Goal: Transaction & Acquisition: Purchase product/service

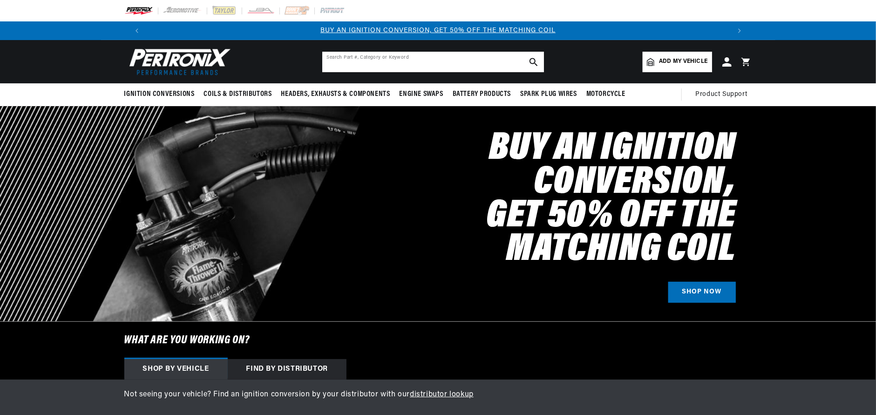
click at [452, 68] on input "text" at bounding box center [433, 62] width 222 height 20
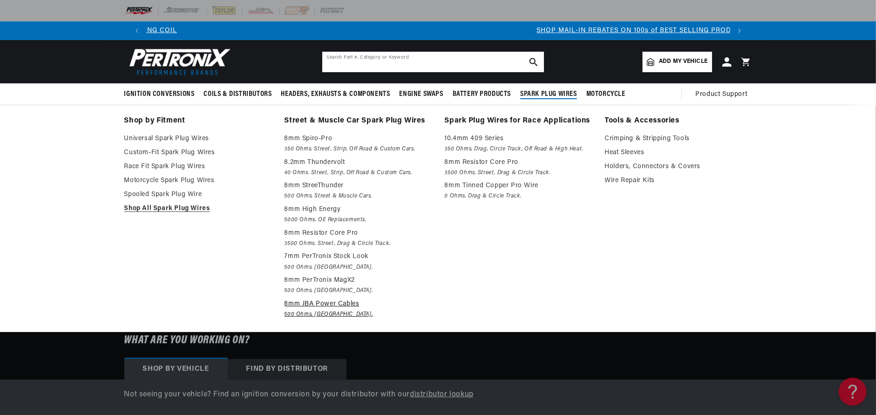
scroll to position [0, 581]
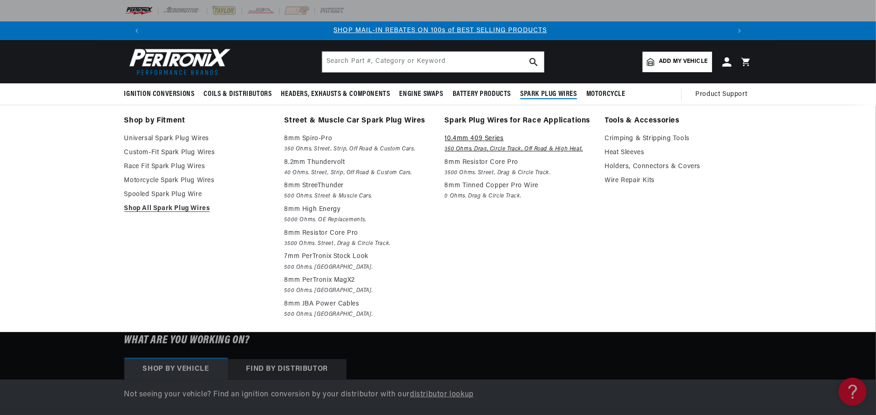
click at [490, 137] on p "10.4mm 409 Series" at bounding box center [518, 138] width 147 height 11
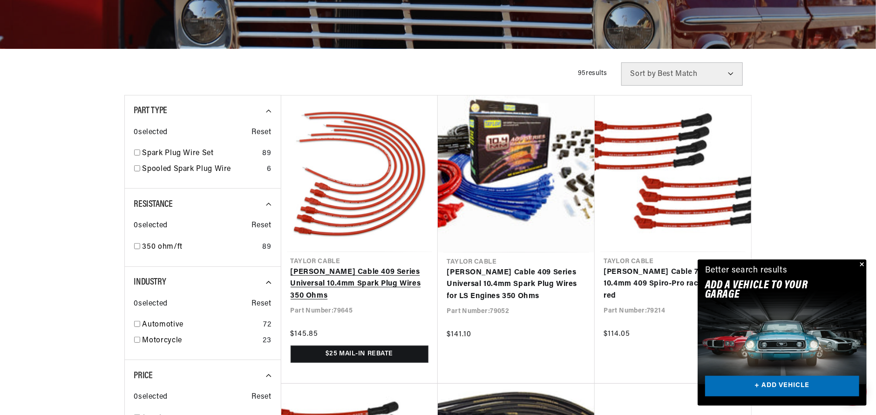
scroll to position [0, 581]
click at [326, 271] on link "[PERSON_NAME] Cable 409 Series Universal 10.4mm Spark Plug Wires 350 Ohms" at bounding box center [359, 284] width 138 height 36
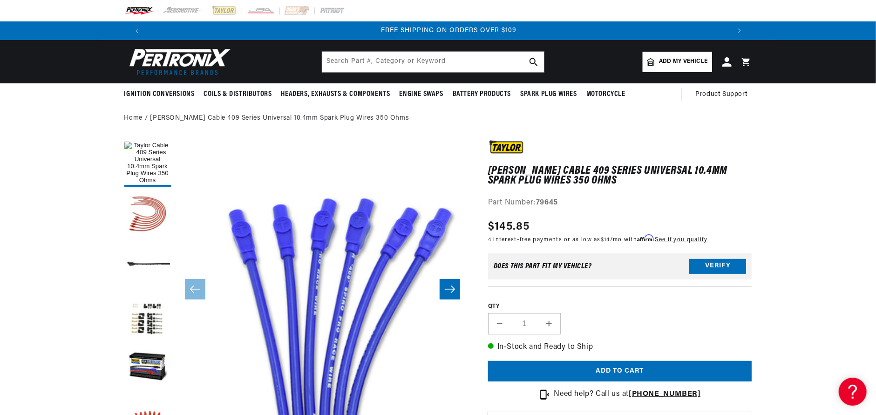
scroll to position [0, 1163]
click at [429, 63] on input "text" at bounding box center [433, 62] width 222 height 20
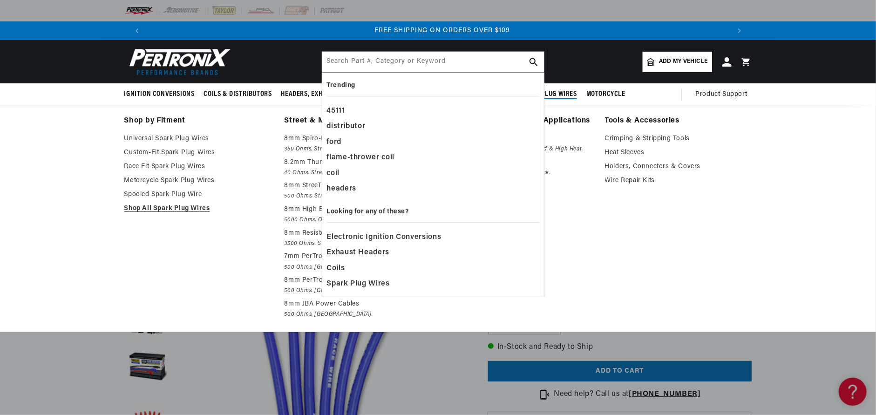
click at [581, 118] on link "Spark Plug Wires for Race Applications" at bounding box center [518, 121] width 147 height 13
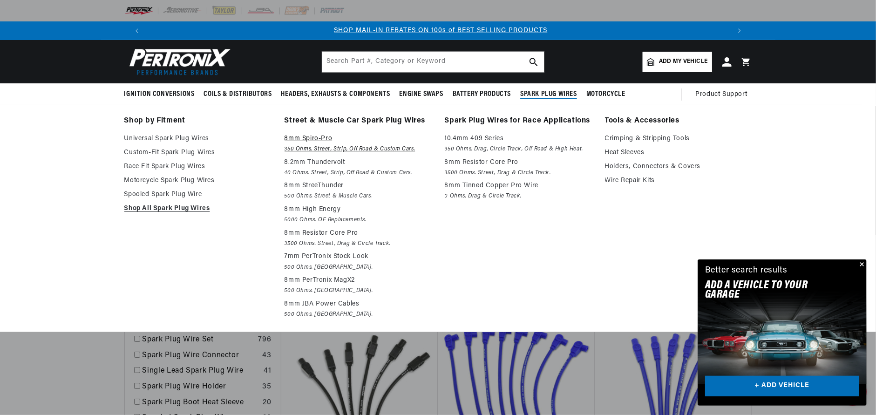
scroll to position [0, 581]
click at [489, 136] on p "10.4mm 409 Series" at bounding box center [518, 138] width 147 height 11
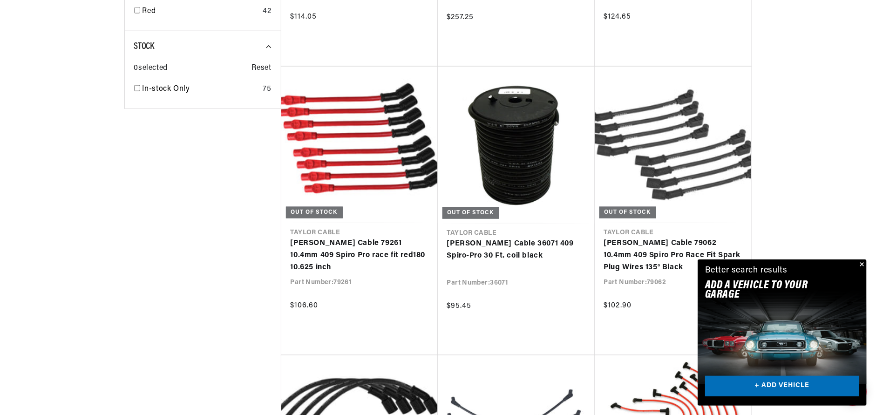
scroll to position [0, 581]
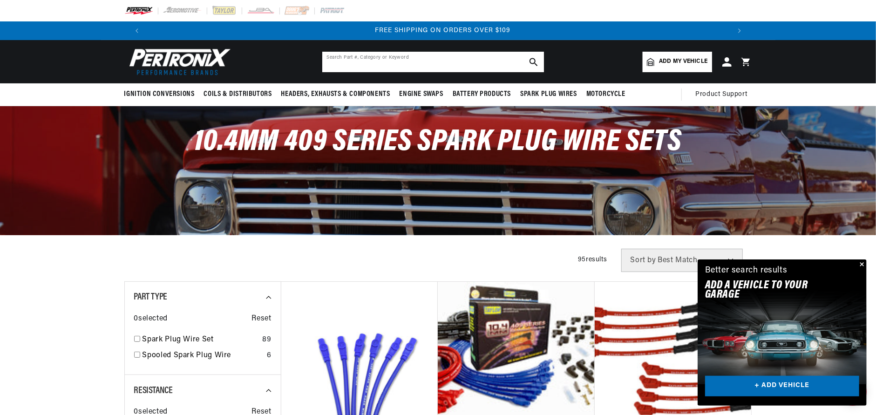
click at [419, 59] on input "text" at bounding box center [433, 62] width 222 height 20
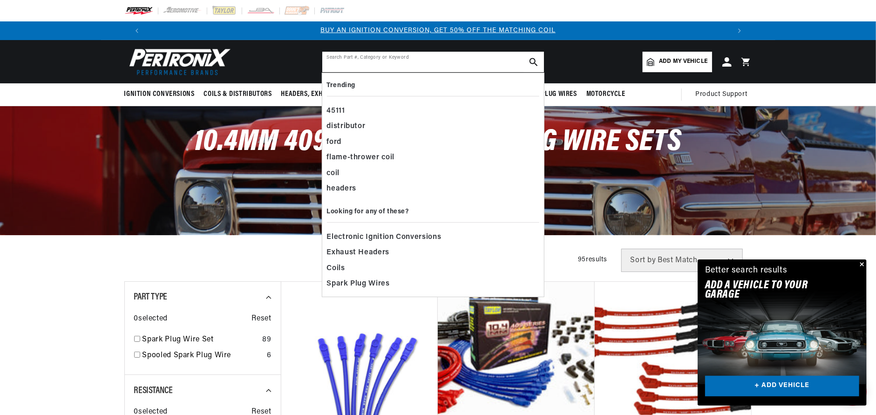
click at [371, 62] on input "text" at bounding box center [433, 62] width 222 height 20
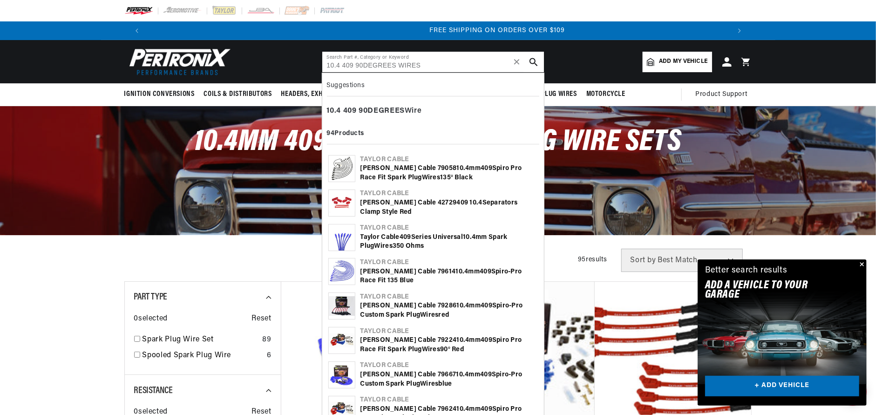
scroll to position [0, 1163]
type input "10.4 409 90DEGREES WIRES"
click at [433, 348] on div "Taylor Cable 79224 10 .4mm 409 Spiro Pro Race Fit Spark Plug Wires 90° Red" at bounding box center [448, 345] width 177 height 18
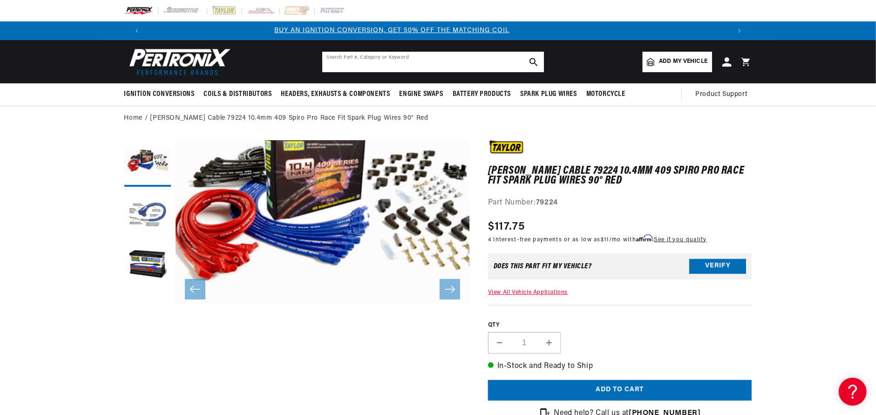
click at [375, 60] on input "text" at bounding box center [433, 62] width 222 height 20
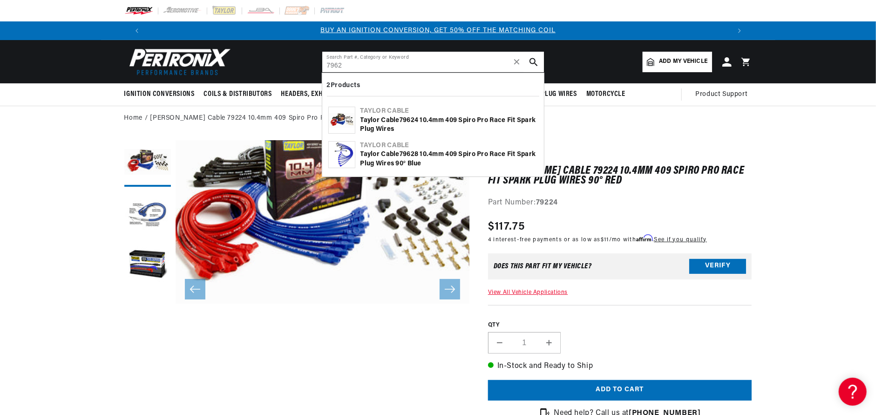
type input "7962"
click at [407, 160] on div "Taylor Cable 7962 8 10.4mm 409 Spiro Pro Race Fit Spark Plug Wires 90° Blue" at bounding box center [448, 159] width 177 height 18
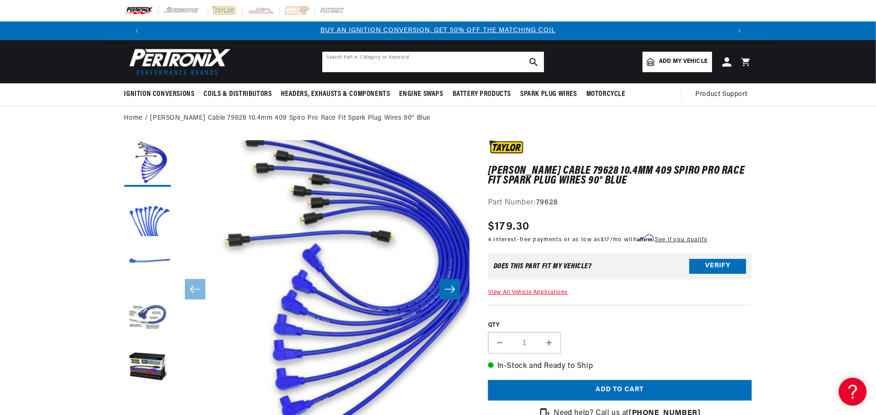
click at [407, 57] on input "text" at bounding box center [433, 62] width 222 height 20
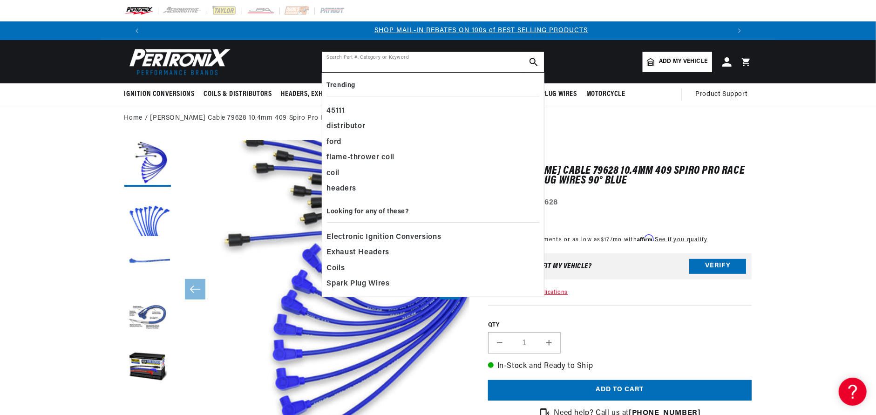
scroll to position [0, 581]
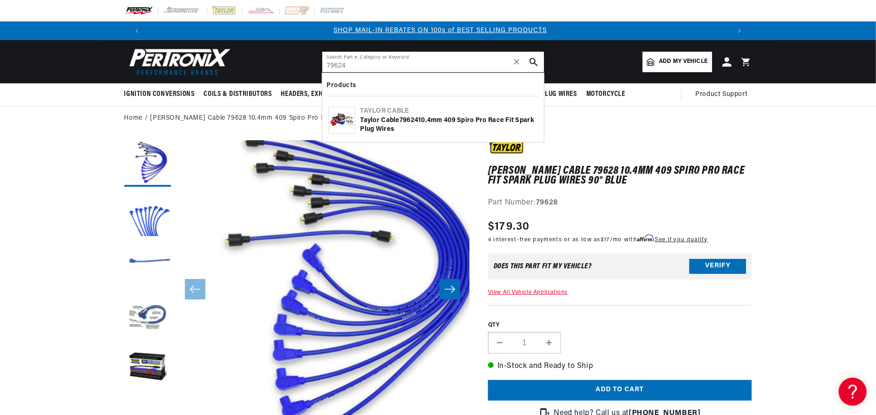
type input "79624"
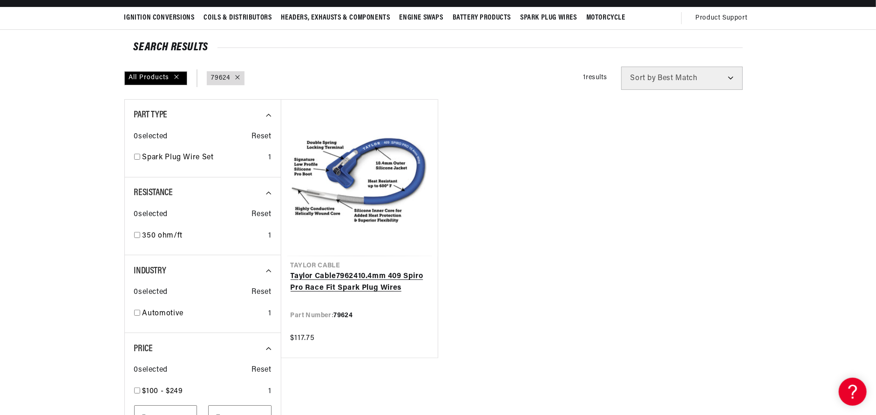
scroll to position [93, 0]
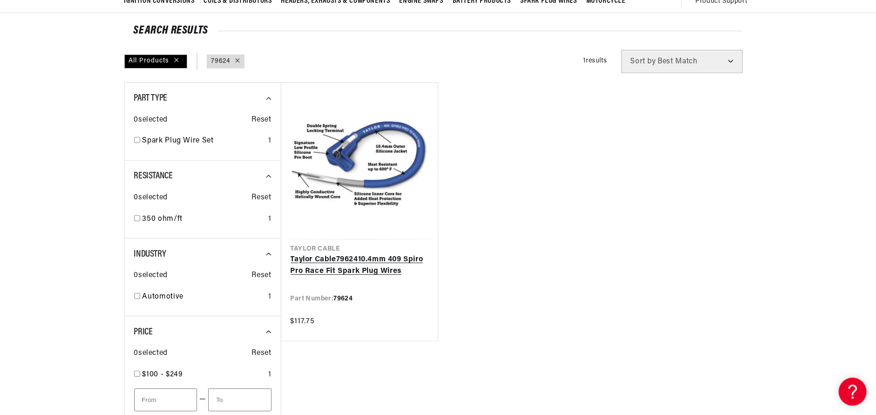
click at [340, 266] on link "Taylor Cable 79624 10.4mm 409 Spiro Pro Race Fit Spark Plug Wires" at bounding box center [359, 266] width 138 height 24
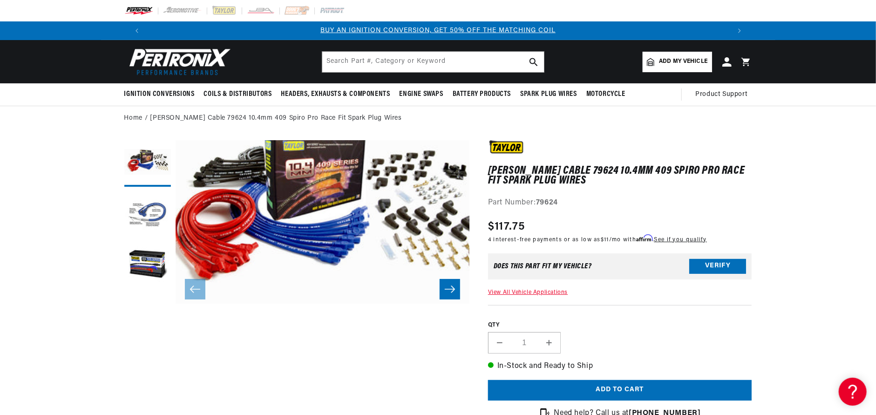
click at [451, 290] on icon "Slide right" at bounding box center [449, 288] width 11 height 9
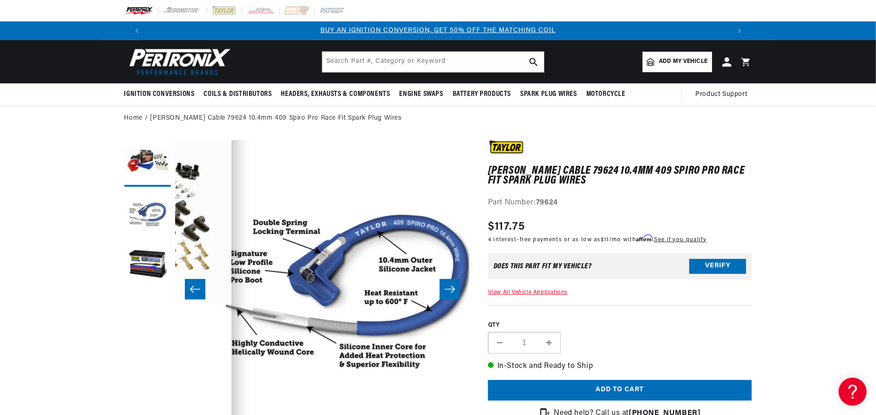
scroll to position [0, 294]
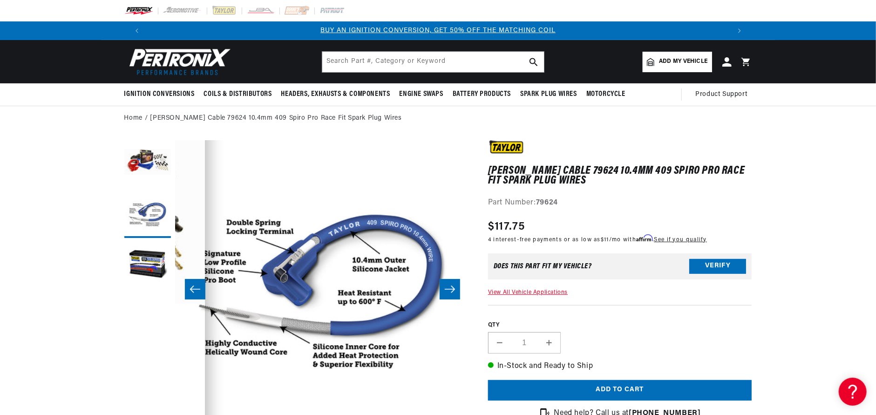
click at [451, 290] on icon "Slide right" at bounding box center [449, 288] width 11 height 9
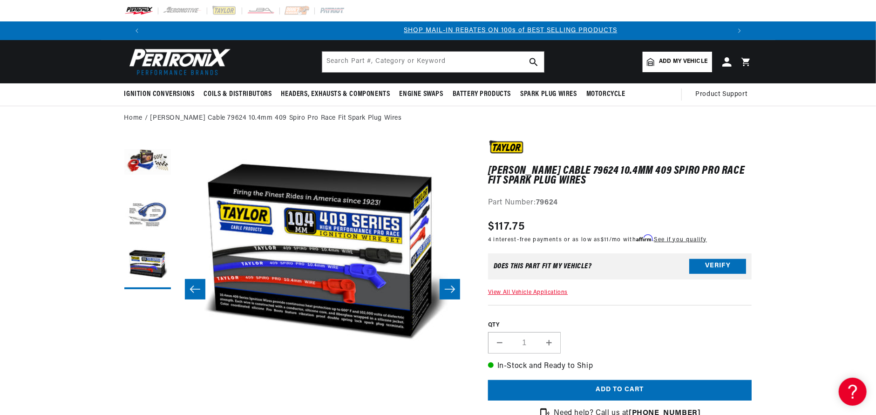
scroll to position [0, 581]
click at [451, 290] on icon "Slide right" at bounding box center [449, 288] width 11 height 9
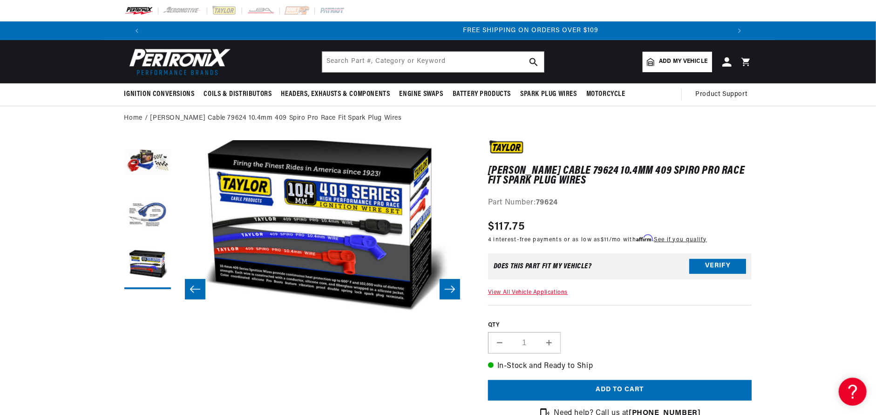
scroll to position [0, 1163]
click at [185, 290] on button "Slide left" at bounding box center [195, 289] width 20 height 20
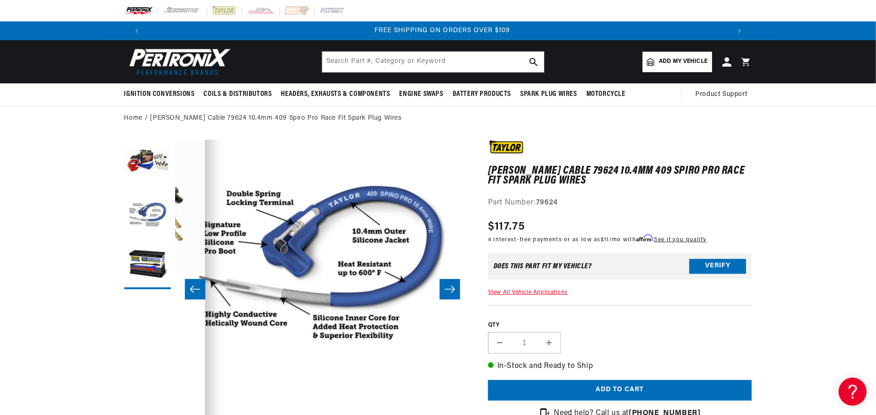
click at [185, 290] on button "Slide left" at bounding box center [195, 289] width 20 height 20
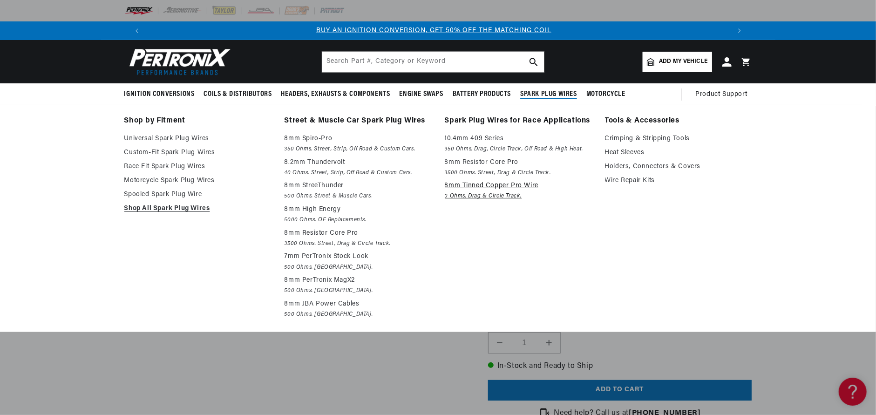
scroll to position [0, 0]
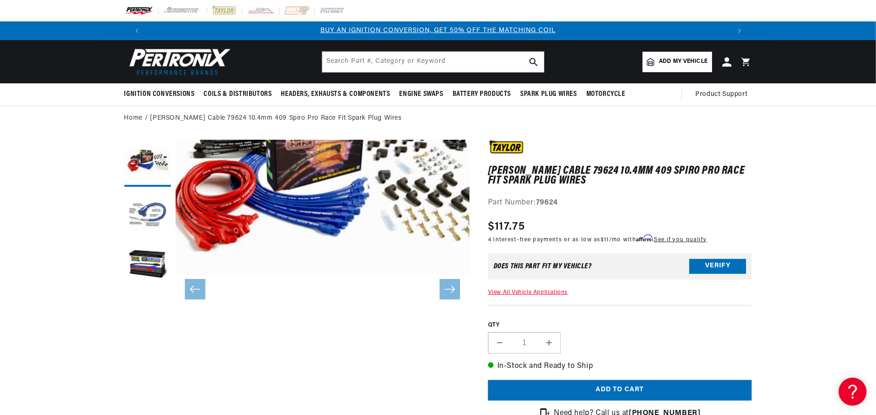
click at [356, 357] on li "Open media 1 in modal" at bounding box center [322, 258] width 353 height 353
